Goal: Transaction & Acquisition: Purchase product/service

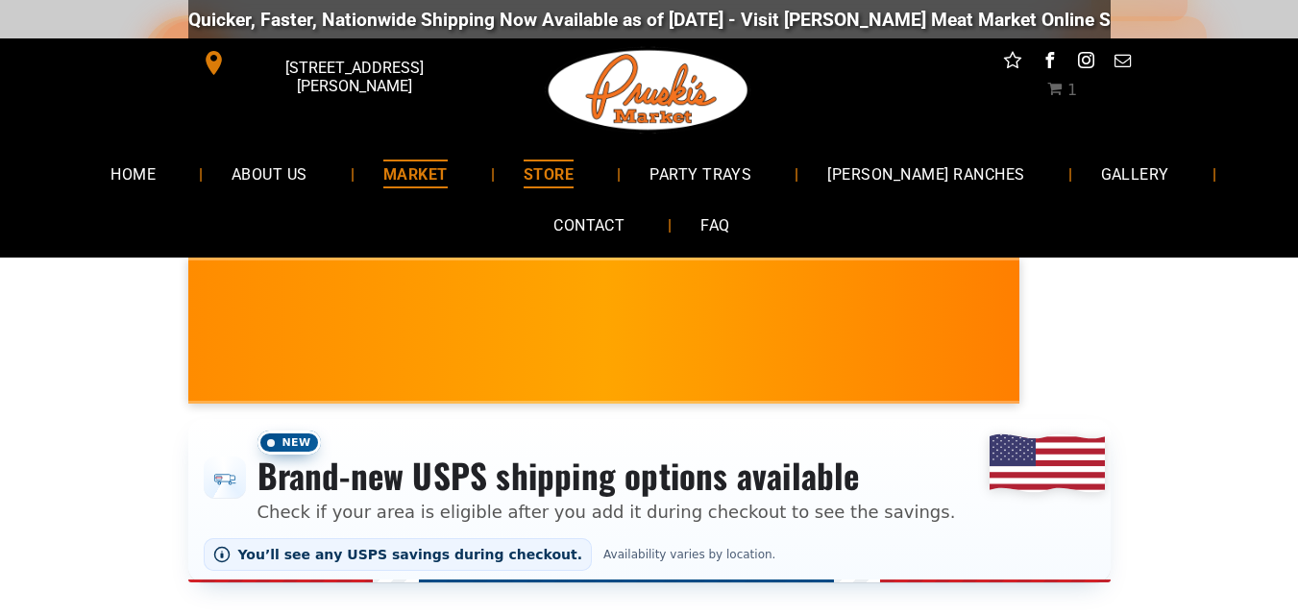
click at [448, 171] on span "MARKET" at bounding box center [415, 173] width 64 height 28
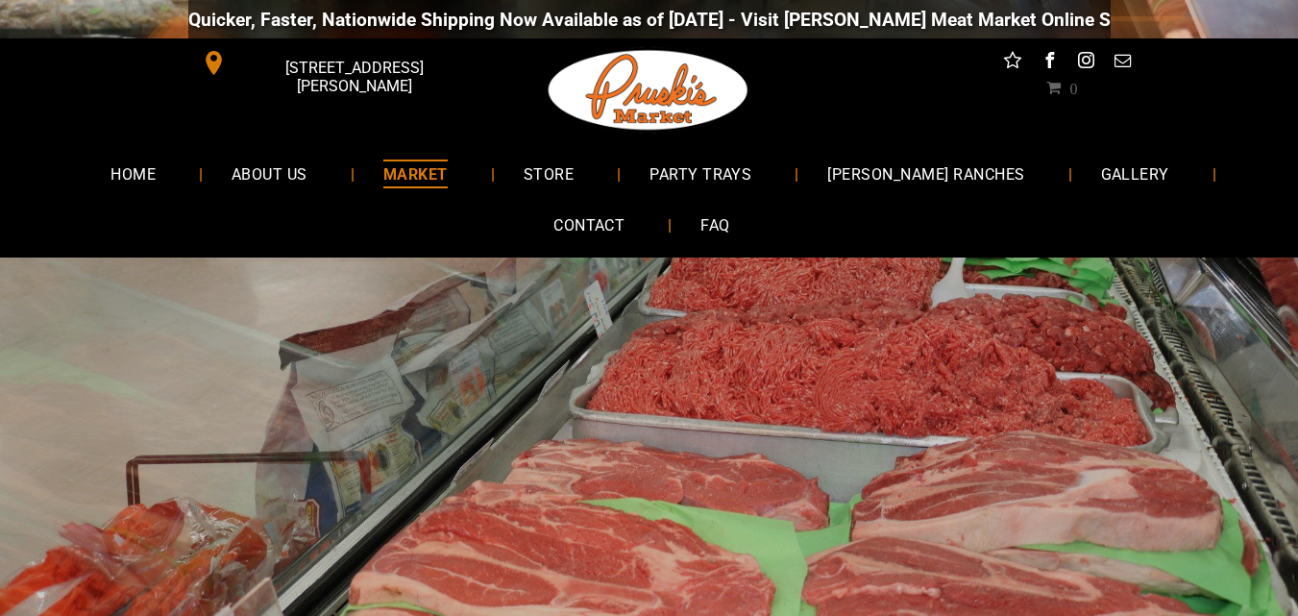
scroll to position [38, 0]
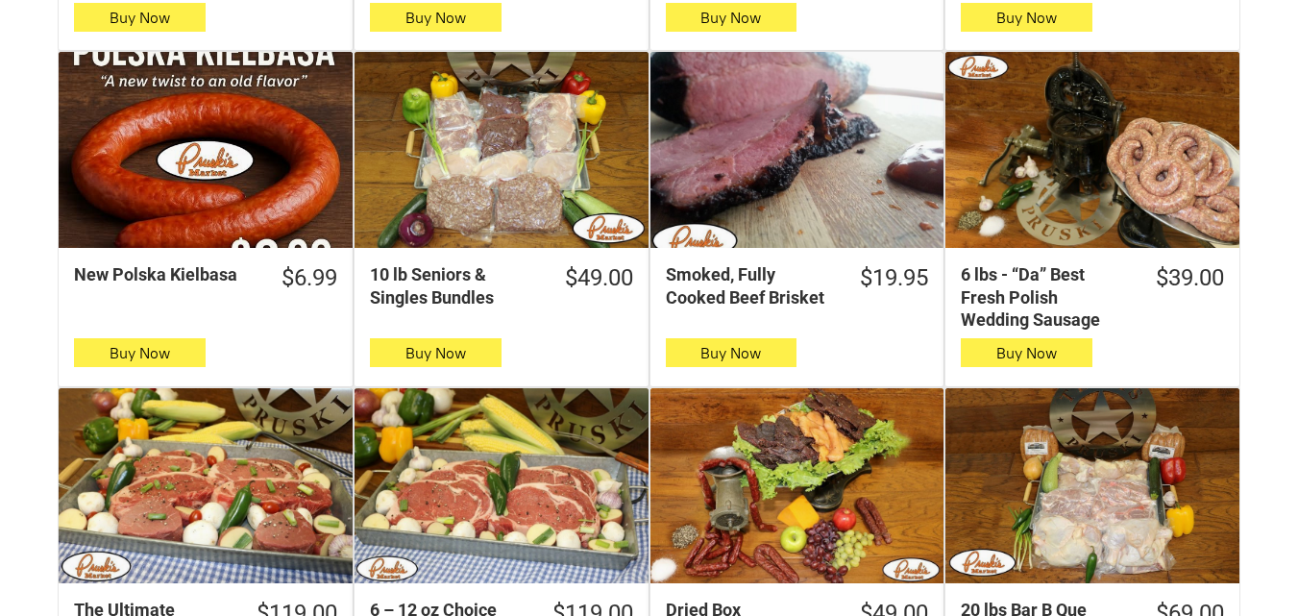
scroll to position [949, 0]
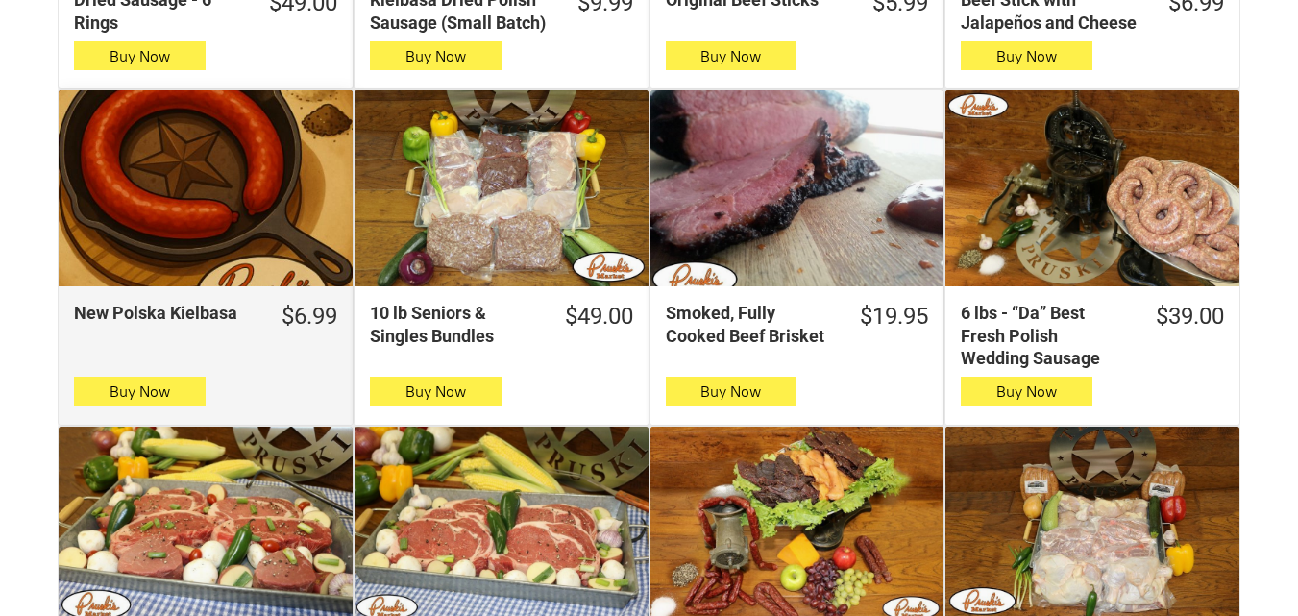
click at [152, 233] on div "New Polska Kielbasa" at bounding box center [206, 188] width 294 height 196
